Goal: Information Seeking & Learning: Learn about a topic

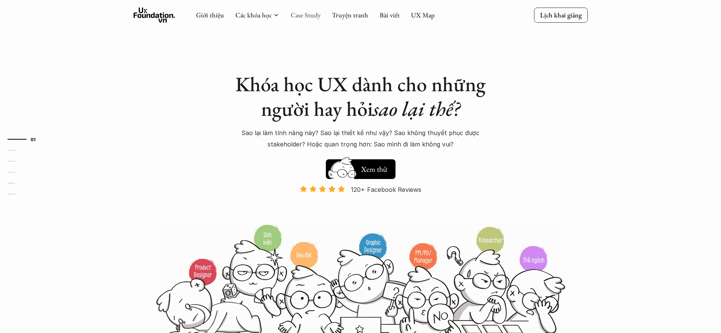
click at [298, 11] on link "Case Study" at bounding box center [306, 15] width 30 height 9
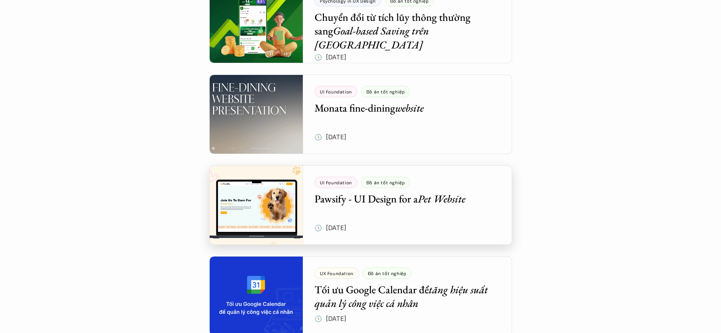
scroll to position [414, 0]
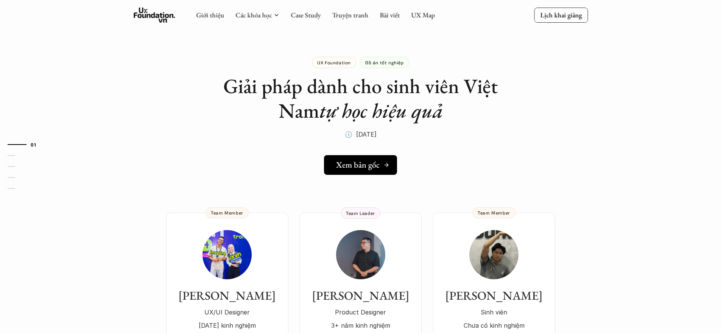
click at [354, 165] on h5 "Xem bản gốc" at bounding box center [358, 165] width 44 height 10
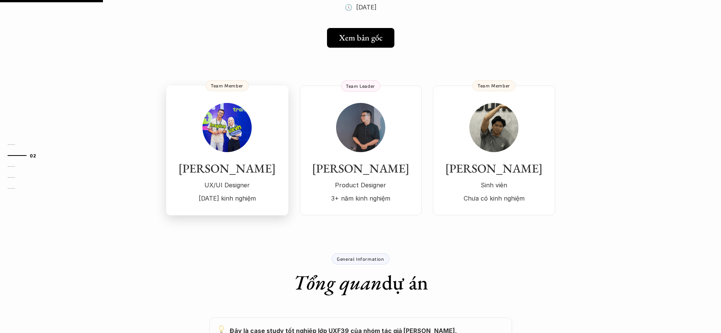
scroll to position [118, 0]
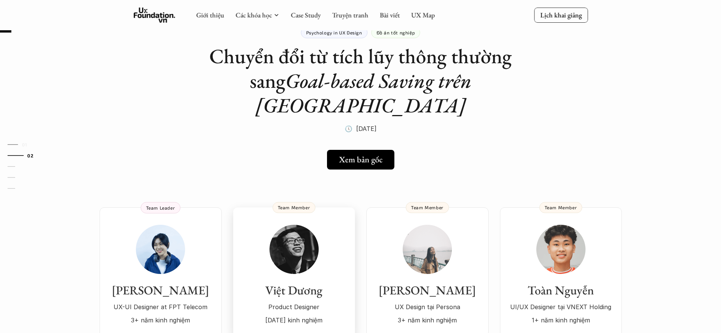
scroll to position [14, 0]
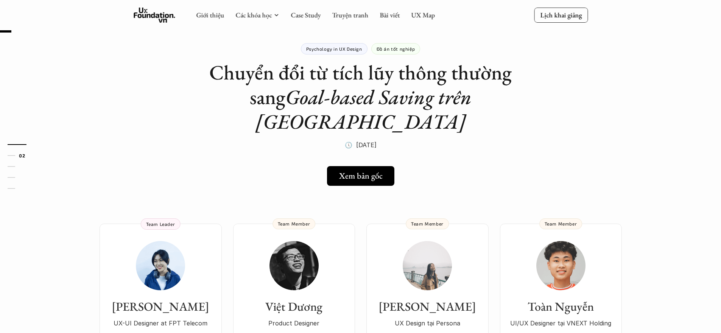
click at [348, 166] on link "Xem bản gốc" at bounding box center [360, 176] width 73 height 20
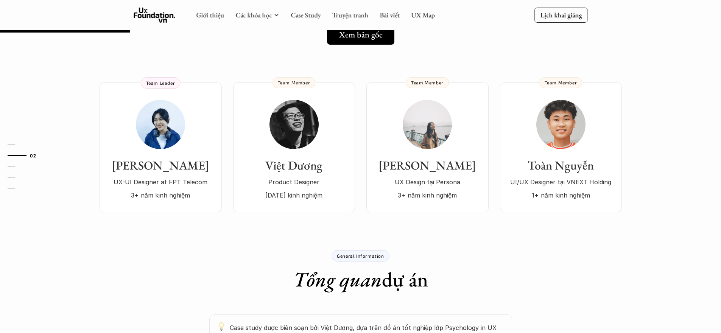
scroll to position [150, 0]
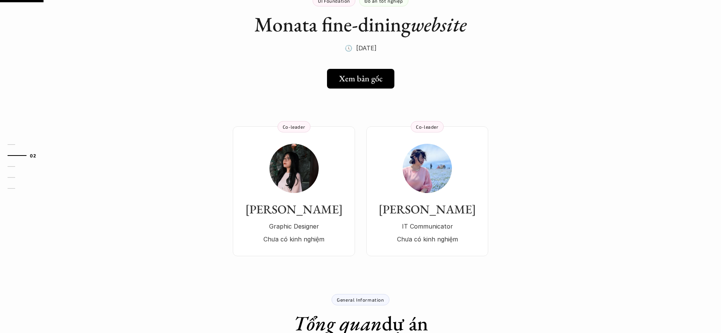
scroll to position [26, 0]
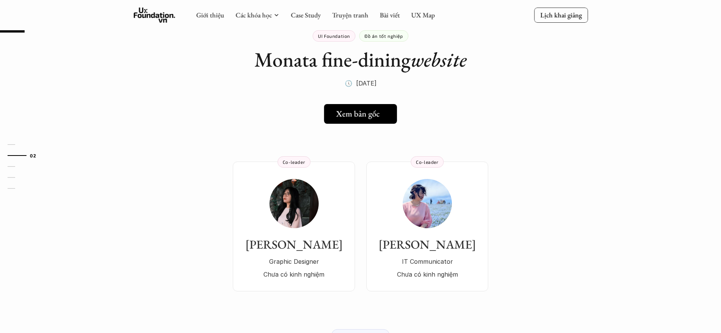
click at [366, 119] on link "Xem bản gốc" at bounding box center [360, 114] width 73 height 20
